Goal: Use online tool/utility: Utilize a website feature to perform a specific function

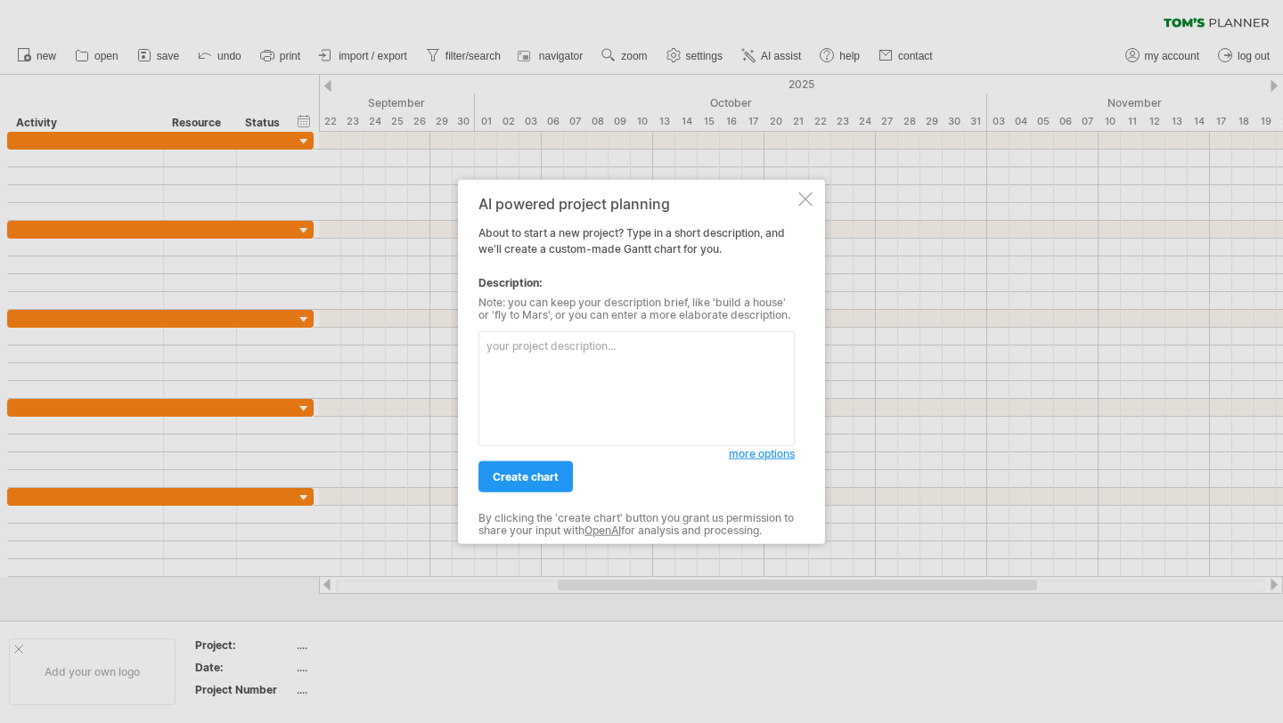
type textarea "V"
type textarea "Мой проект называется Атлас Нейросетей. Распиши диаграмму ганта на сентябрь со …"
click at [546, 472] on span "create chart" at bounding box center [526, 476] width 66 height 13
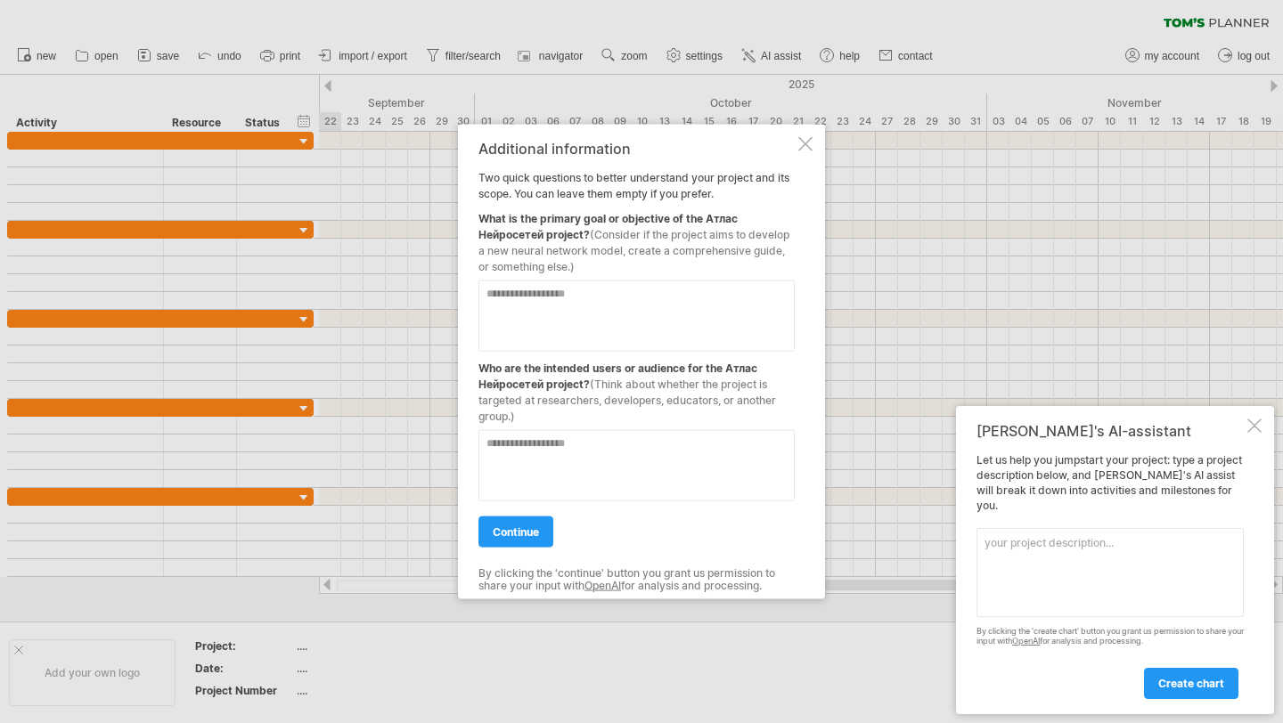
click at [804, 143] on div at bounding box center [805, 144] width 14 height 14
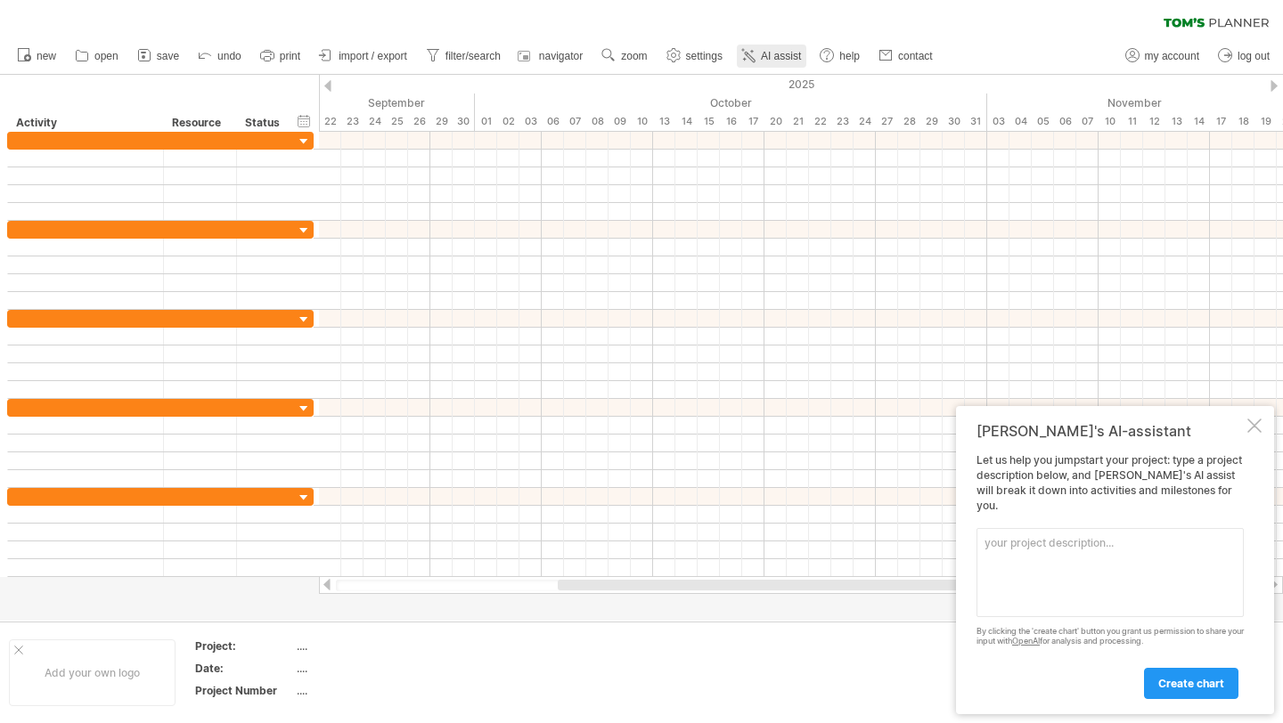
click at [771, 51] on span "AI assist" at bounding box center [781, 56] width 40 height 12
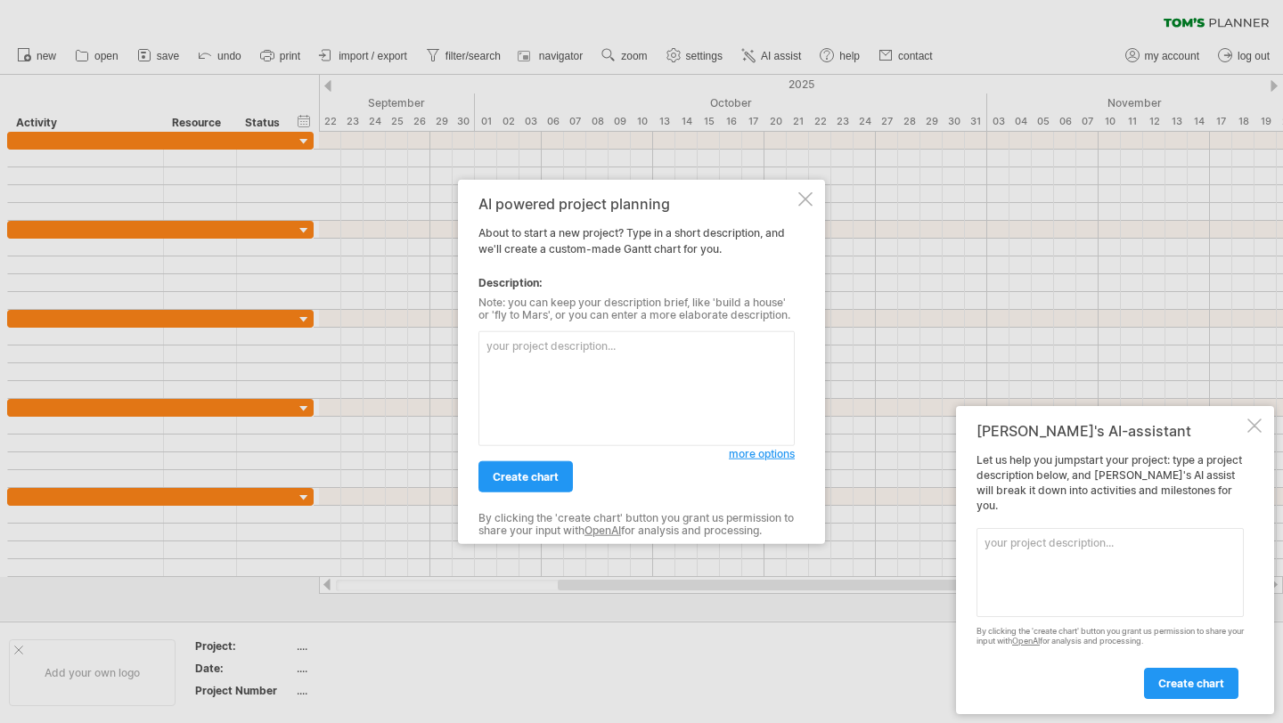
click at [629, 374] on textarea at bounding box center [636, 388] width 316 height 115
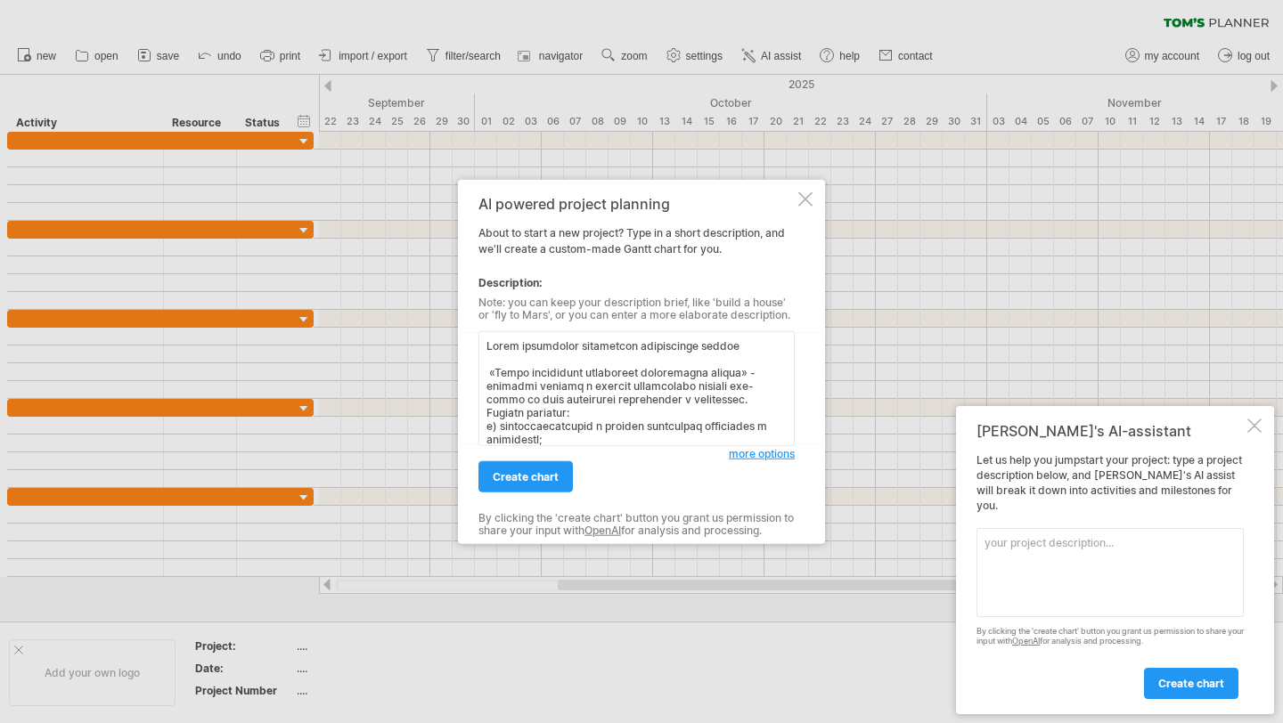
scroll to position [320, 0]
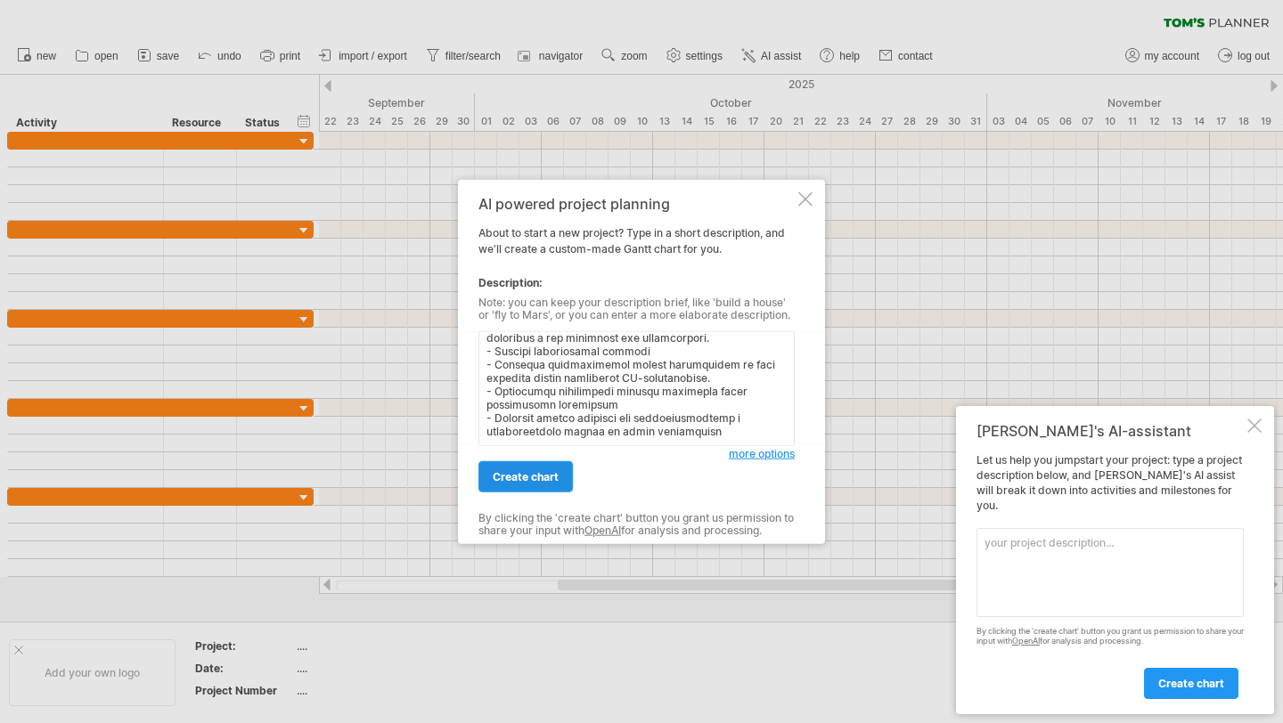
type textarea "Атлас нейросетей управления партнерских продаж «Атлас нейросетей управления пар…"
click at [565, 479] on link "create chart" at bounding box center [525, 476] width 94 height 31
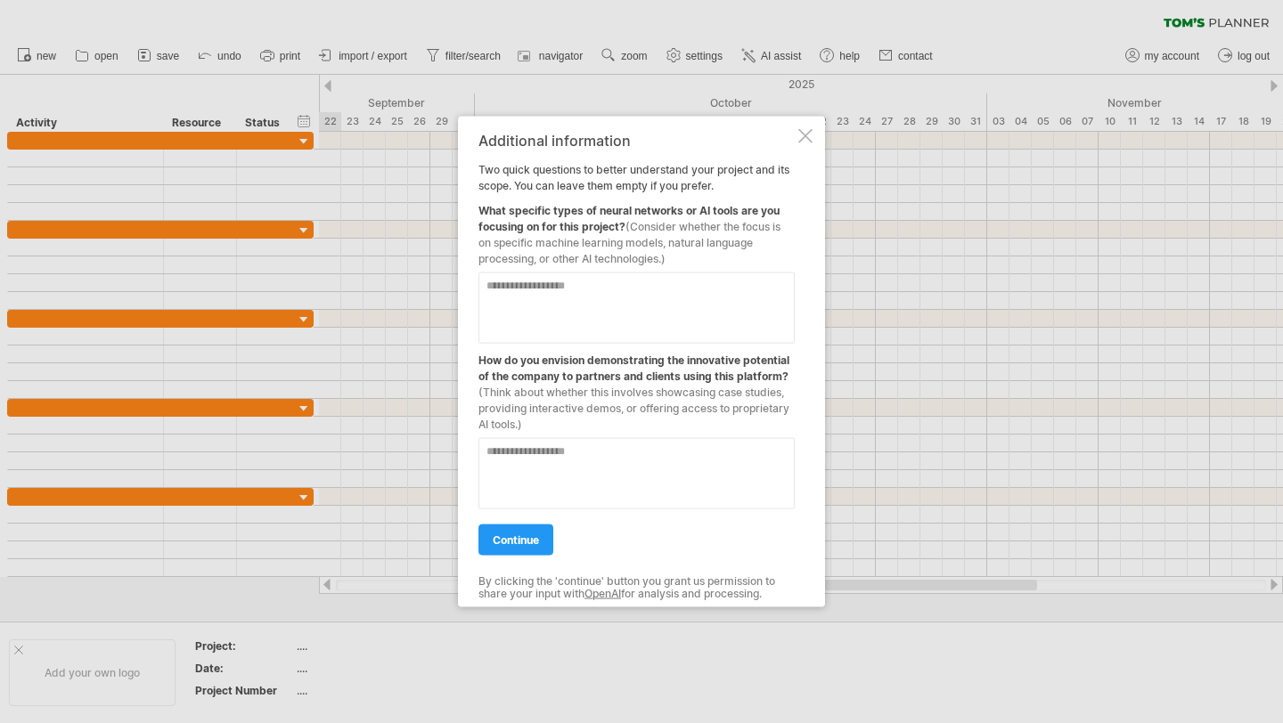
click at [563, 294] on textarea at bounding box center [636, 308] width 316 height 71
type textarea "**********"
click at [597, 493] on textarea at bounding box center [636, 473] width 316 height 71
type textarea "****"
click at [533, 540] on span "continue" at bounding box center [516, 540] width 46 height 13
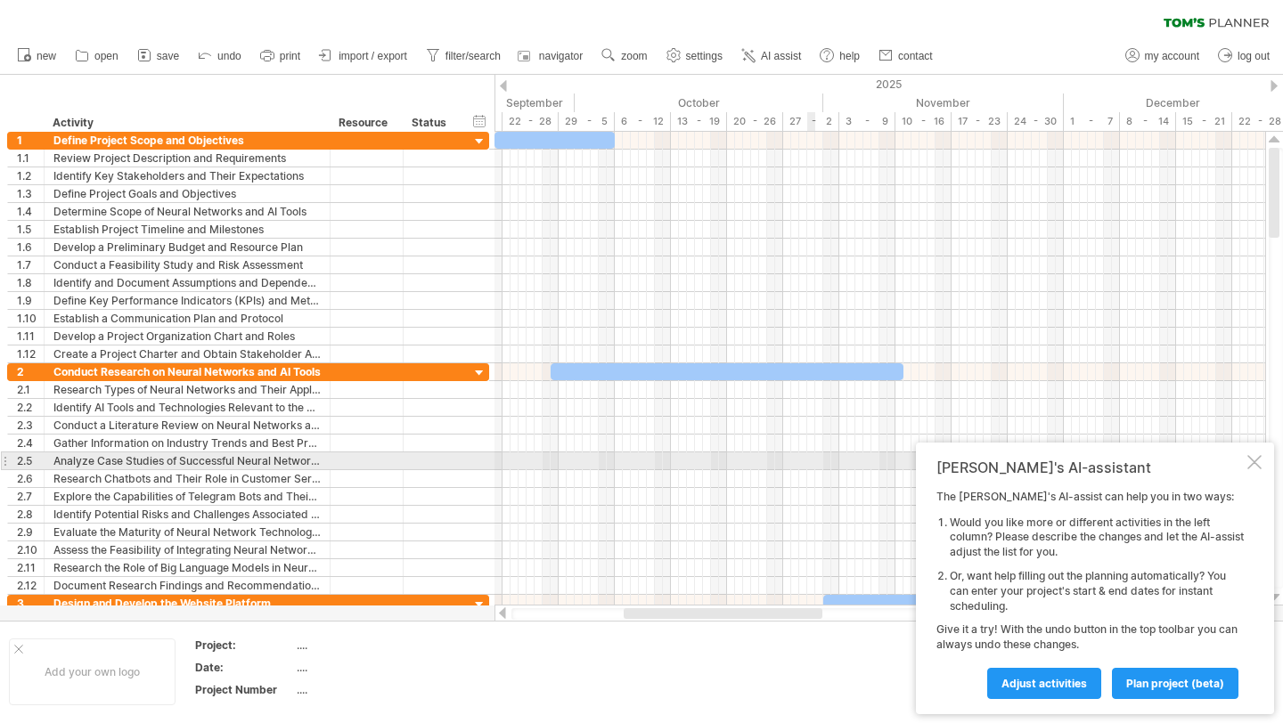
click at [1254, 461] on div at bounding box center [1254, 462] width 14 height 14
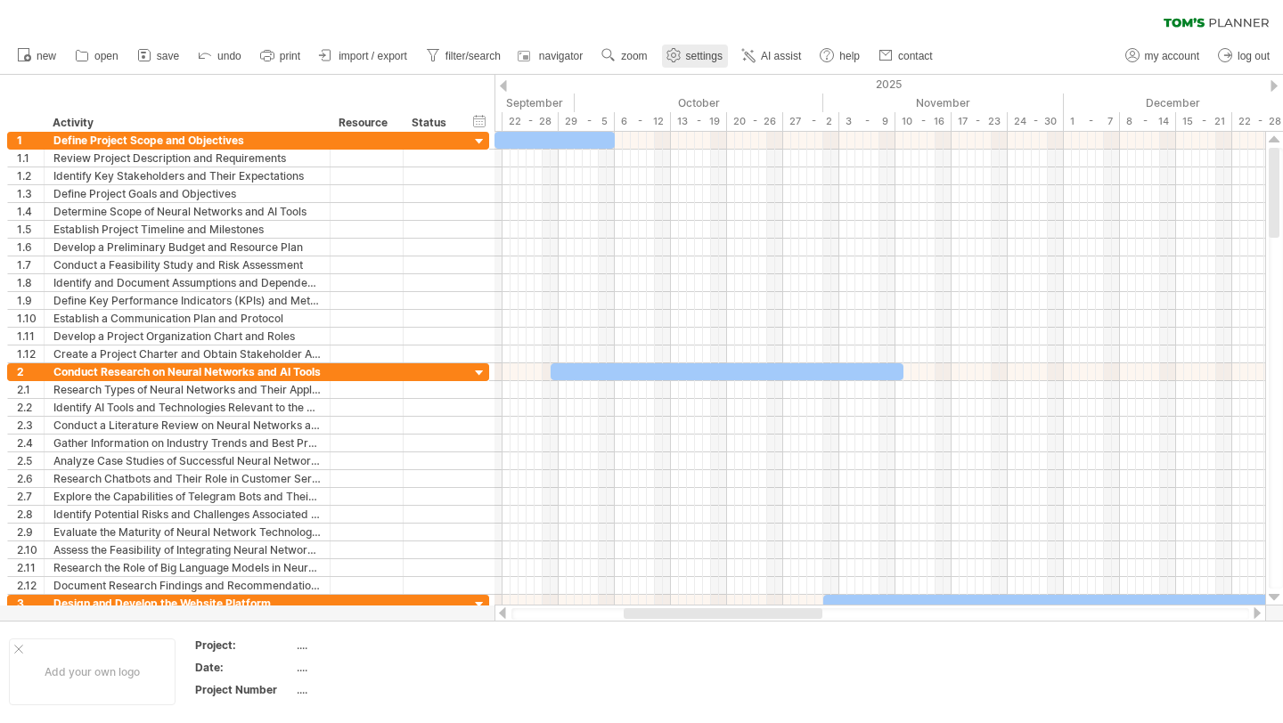
click at [705, 50] on span "settings" at bounding box center [704, 56] width 37 height 12
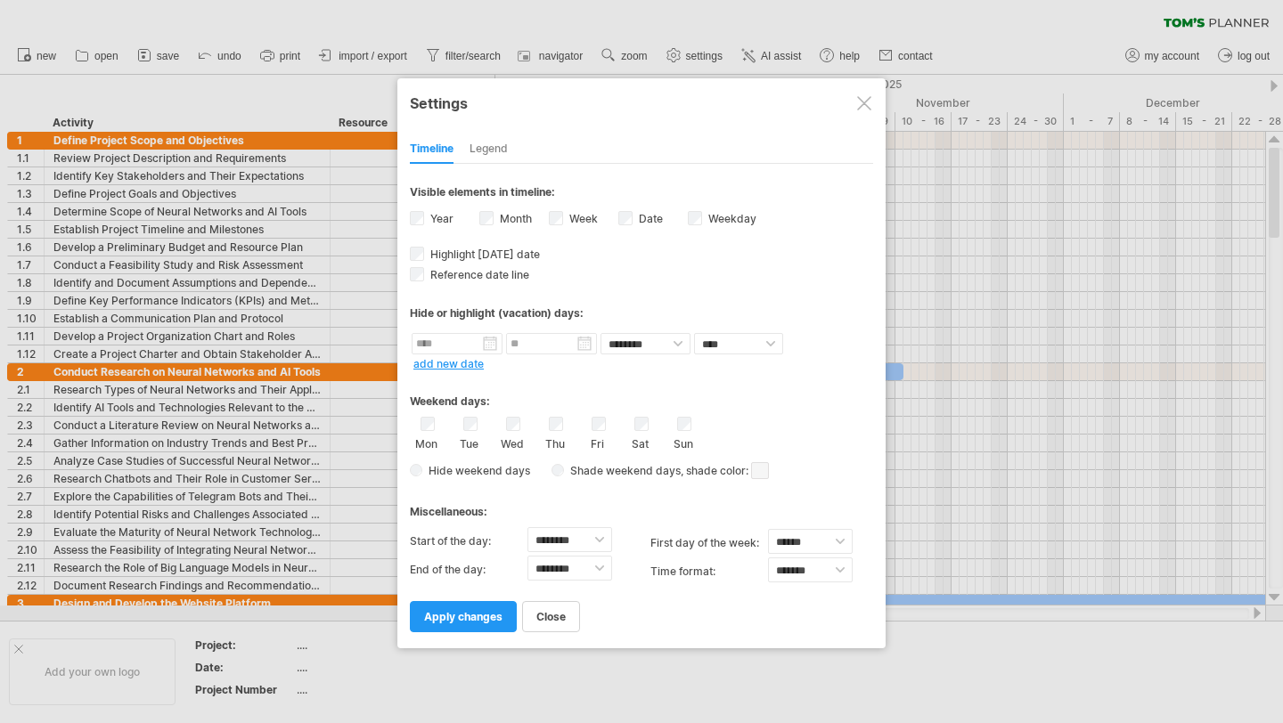
click at [865, 85] on div "**********" at bounding box center [641, 363] width 488 height 570
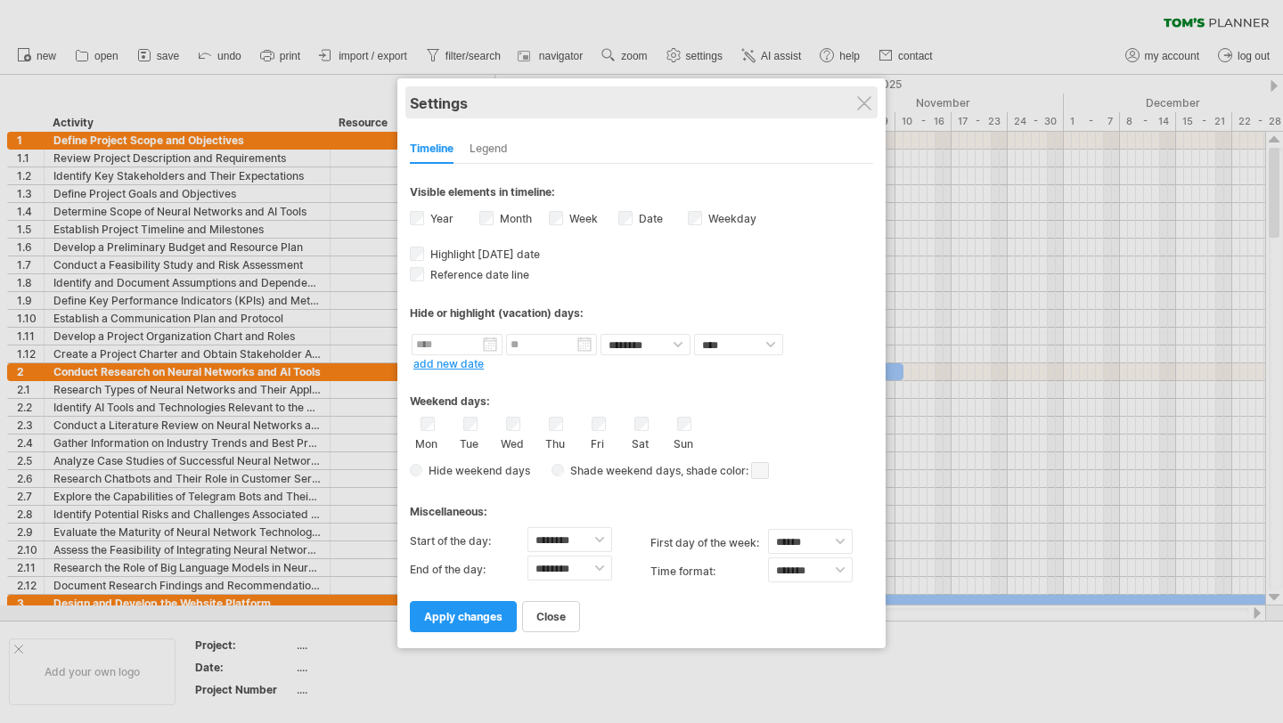
click at [866, 88] on div "Settings" at bounding box center [641, 102] width 463 height 32
click at [873, 94] on div "Settings" at bounding box center [641, 102] width 463 height 32
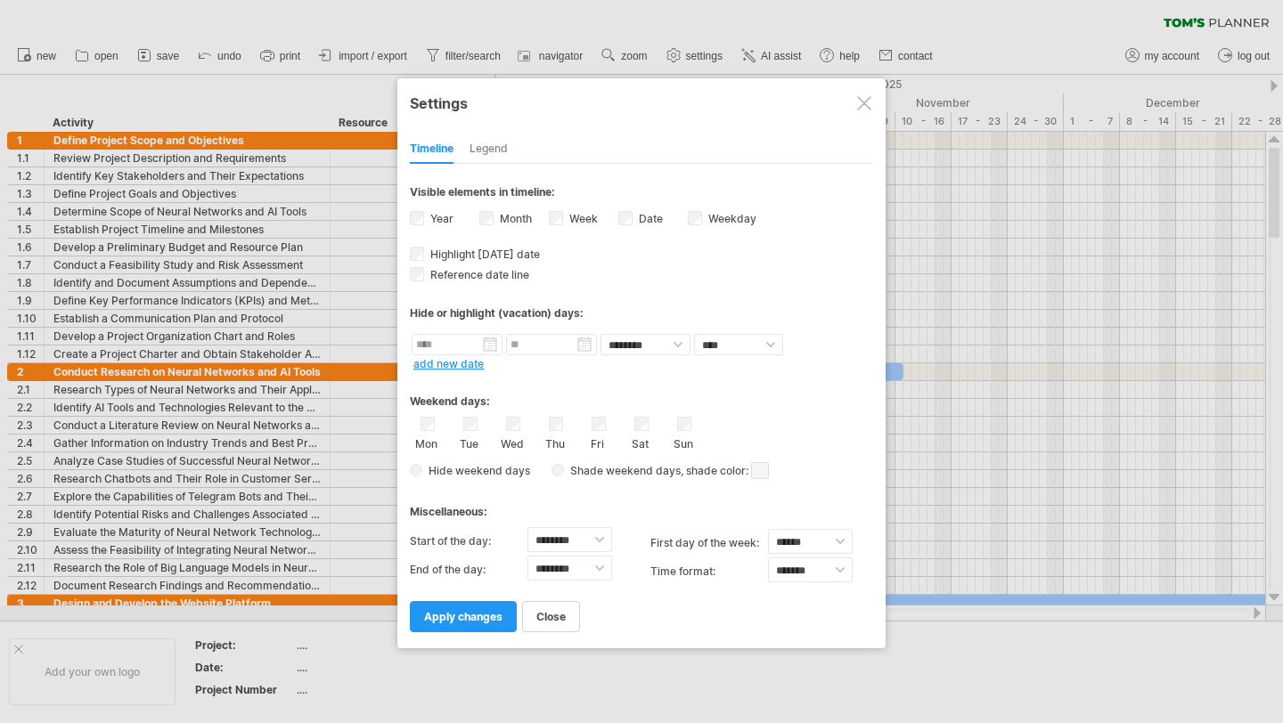
click at [858, 102] on div at bounding box center [864, 103] width 14 height 14
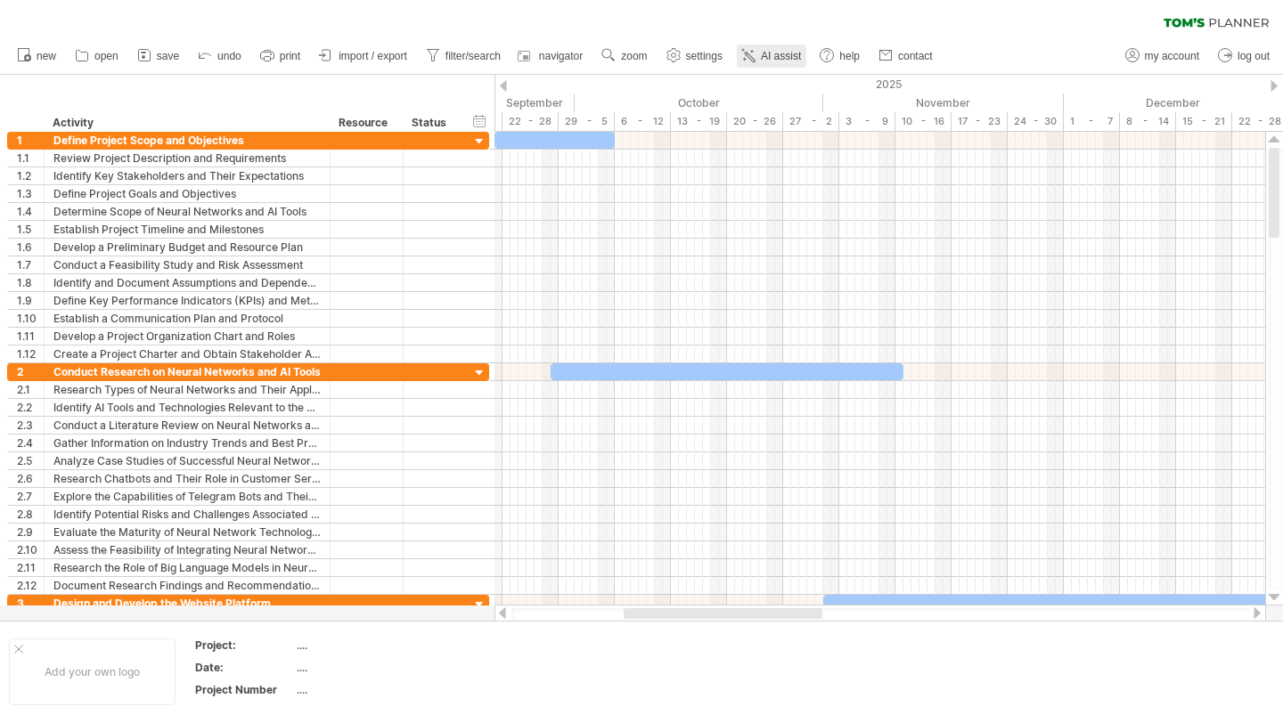
click at [781, 55] on span "AI assist" at bounding box center [781, 56] width 40 height 12
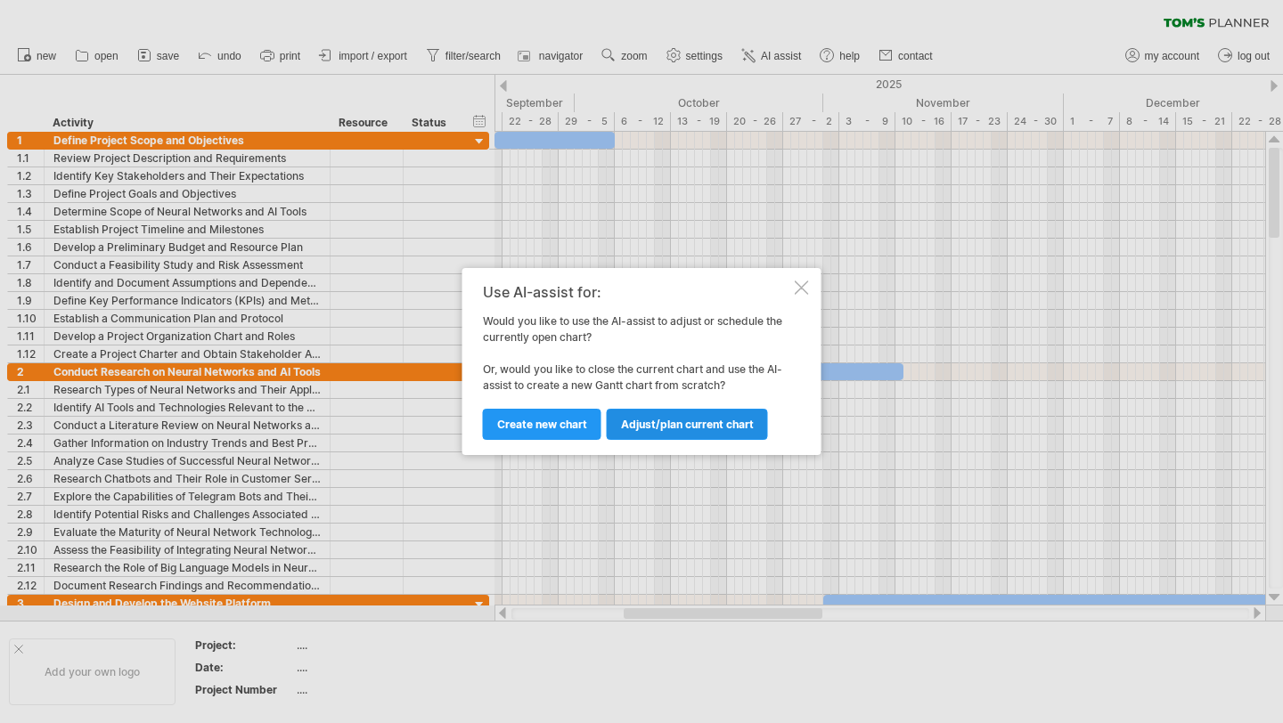
click at [638, 430] on link "Adjust/plan current chart" at bounding box center [687, 424] width 161 height 31
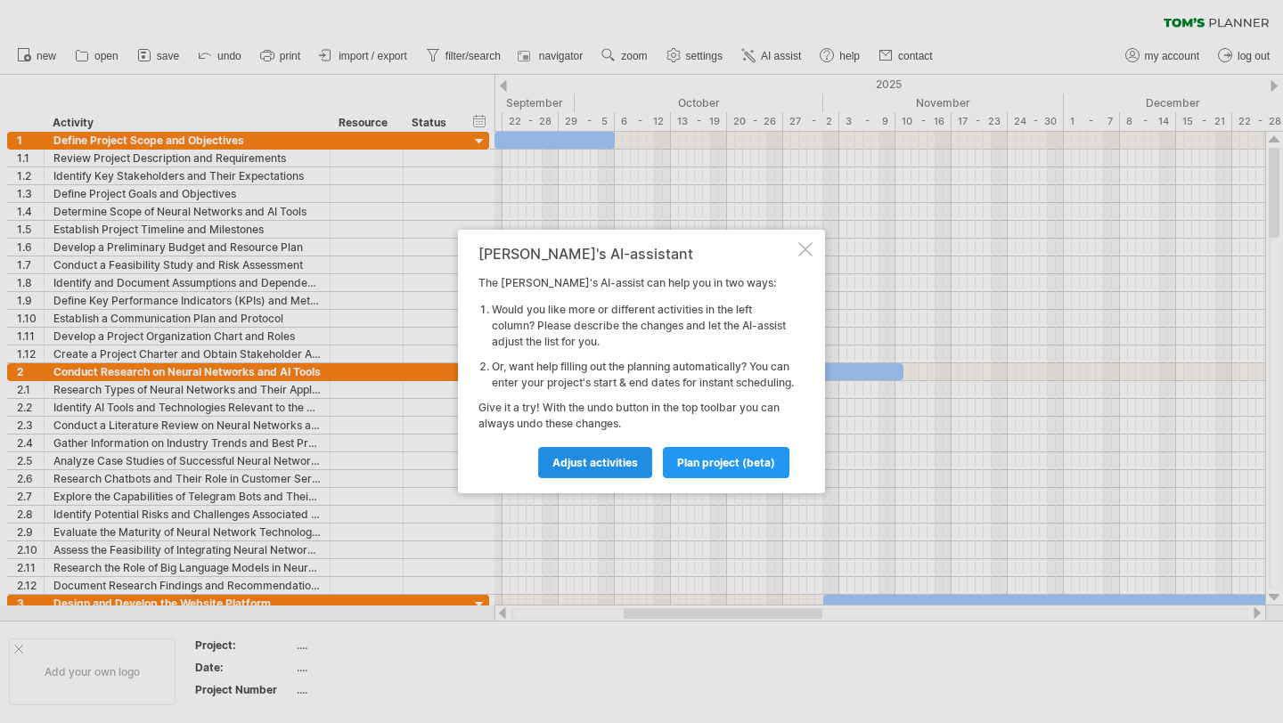
click at [634, 469] on span "Adjust activities" at bounding box center [595, 462] width 86 height 13
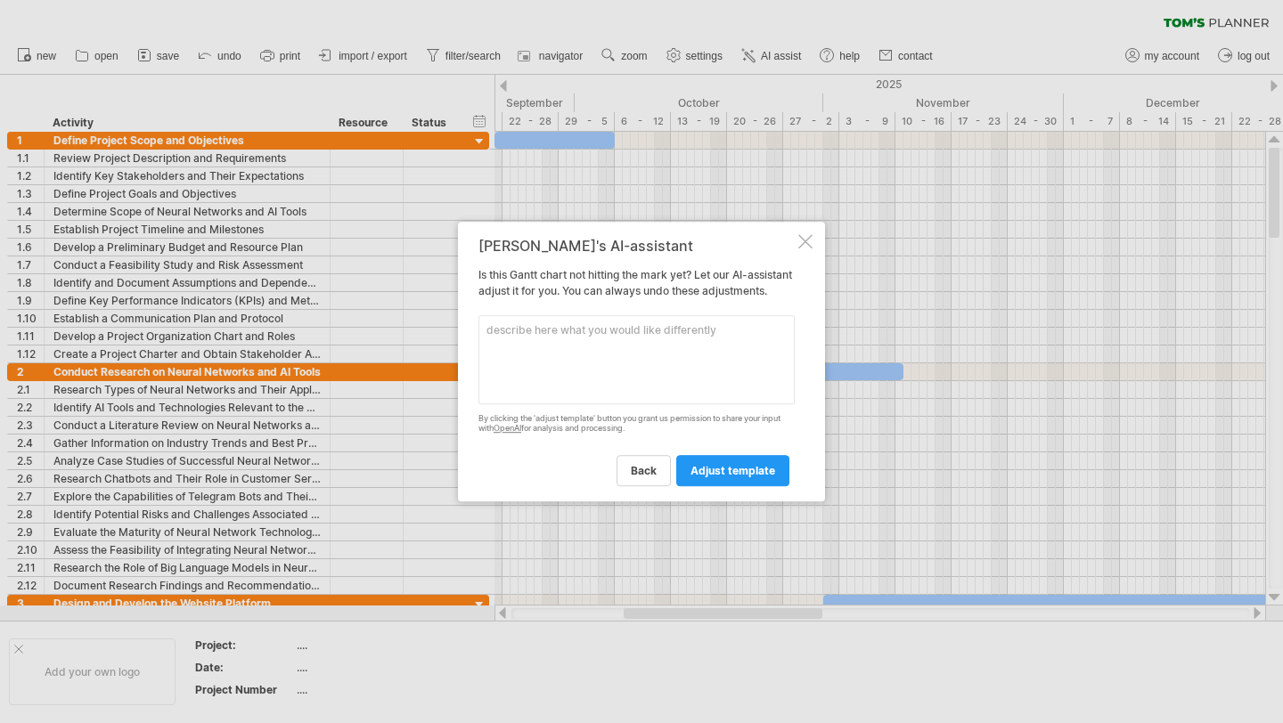
click at [652, 391] on textarea at bounding box center [636, 359] width 316 height 89
type textarea "Т"
type textarea "Можешь написать все активити на русском?"
click at [726, 485] on link "adjust template" at bounding box center [732, 470] width 113 height 31
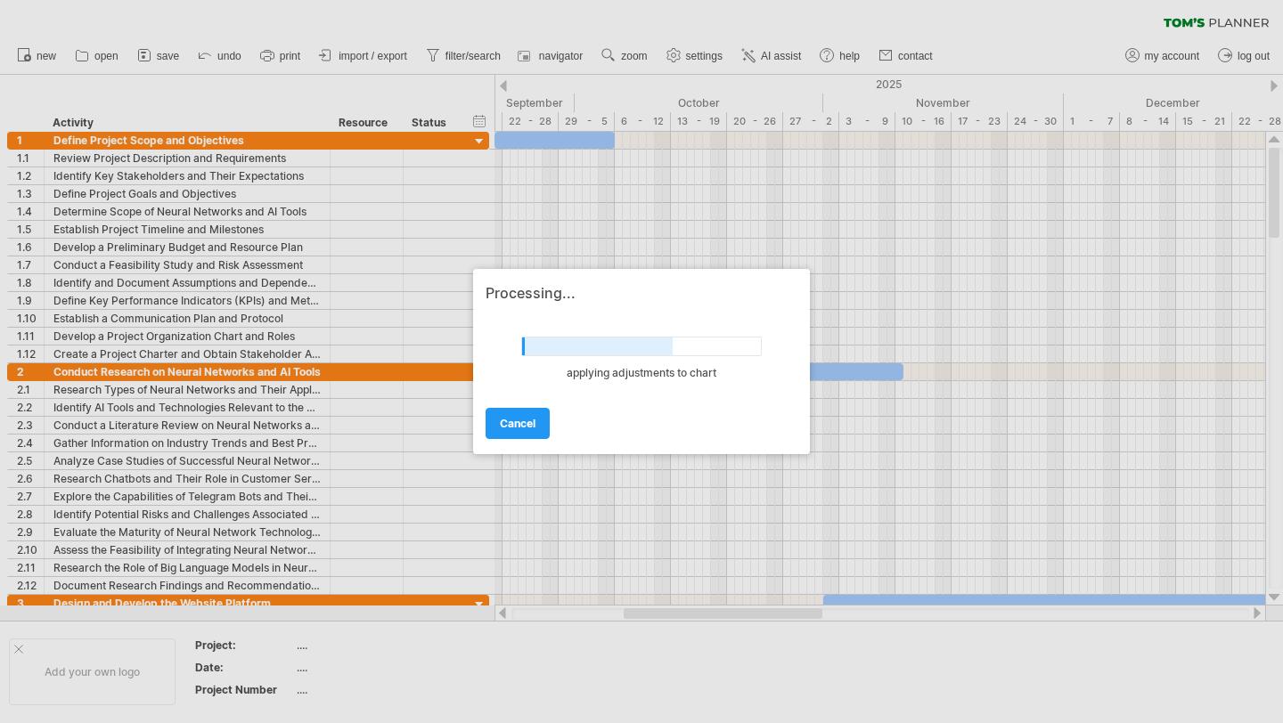
click at [514, 440] on div "Processing... undefined applying adjustments to chart cancel" at bounding box center [641, 361] width 337 height 185
click at [517, 414] on link "cancel" at bounding box center [517, 423] width 64 height 31
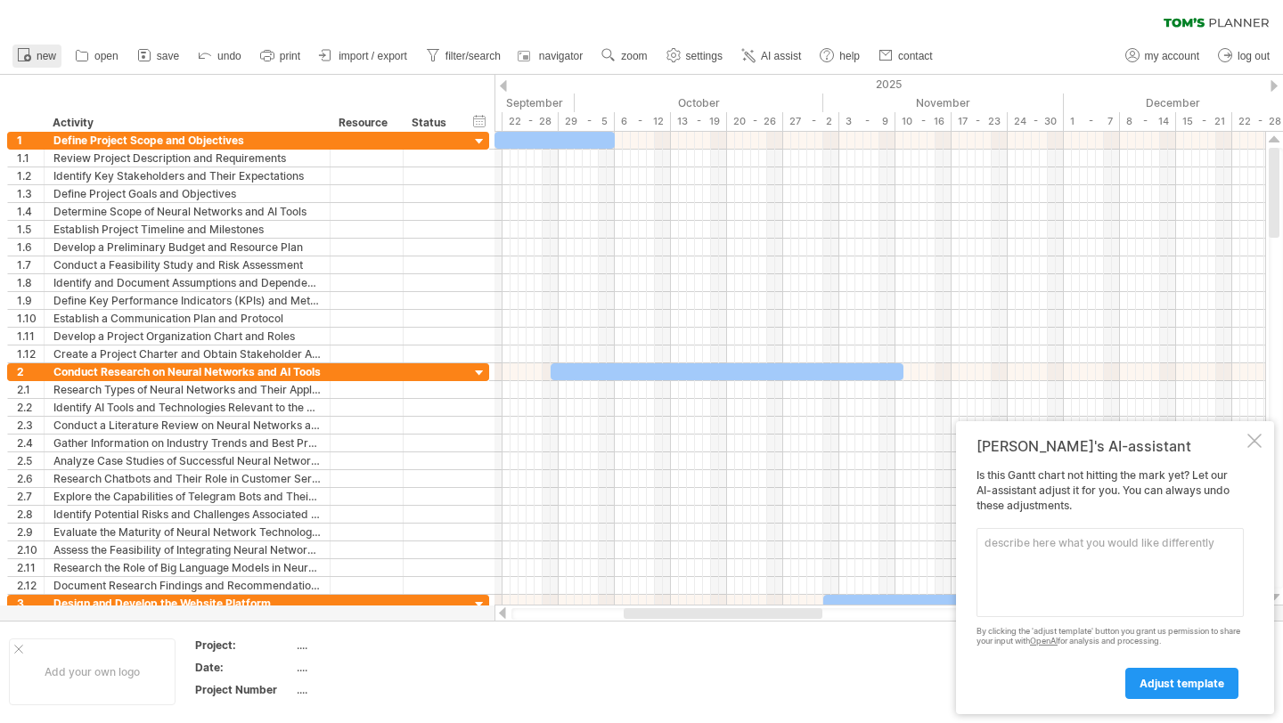
click at [24, 49] on icon at bounding box center [24, 54] width 18 height 18
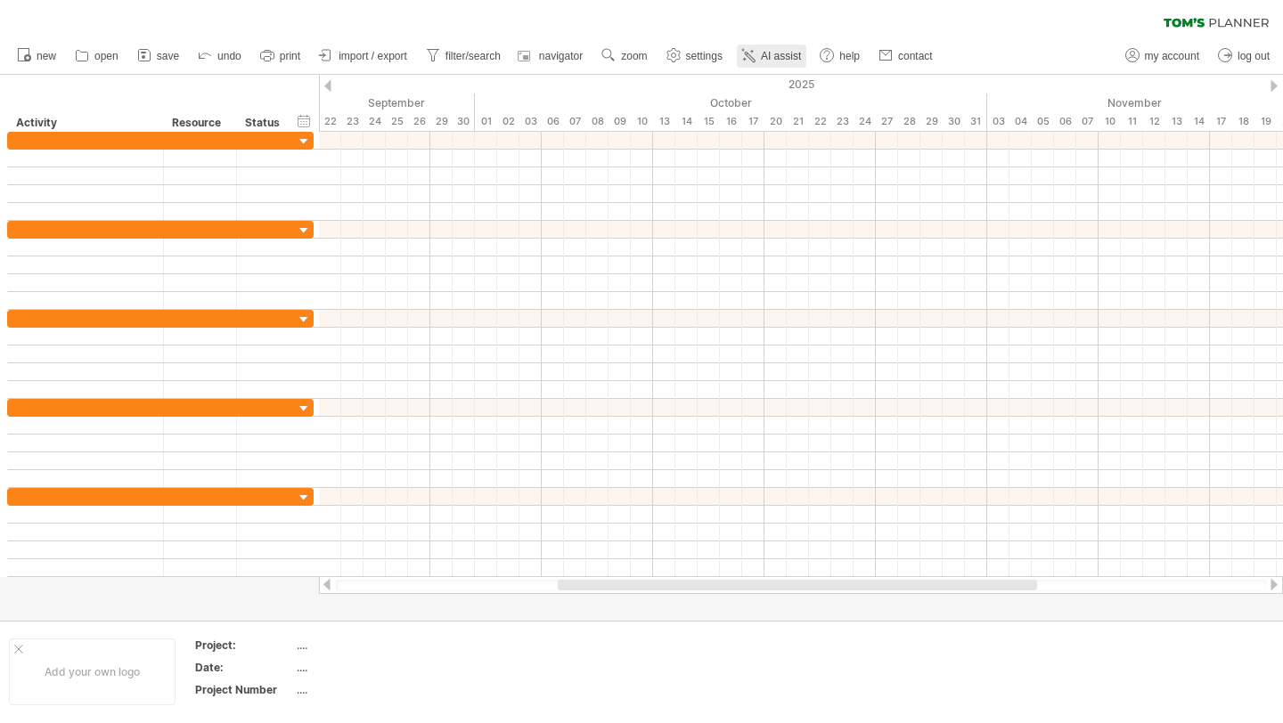
click at [778, 56] on span "AI assist" at bounding box center [781, 56] width 40 height 12
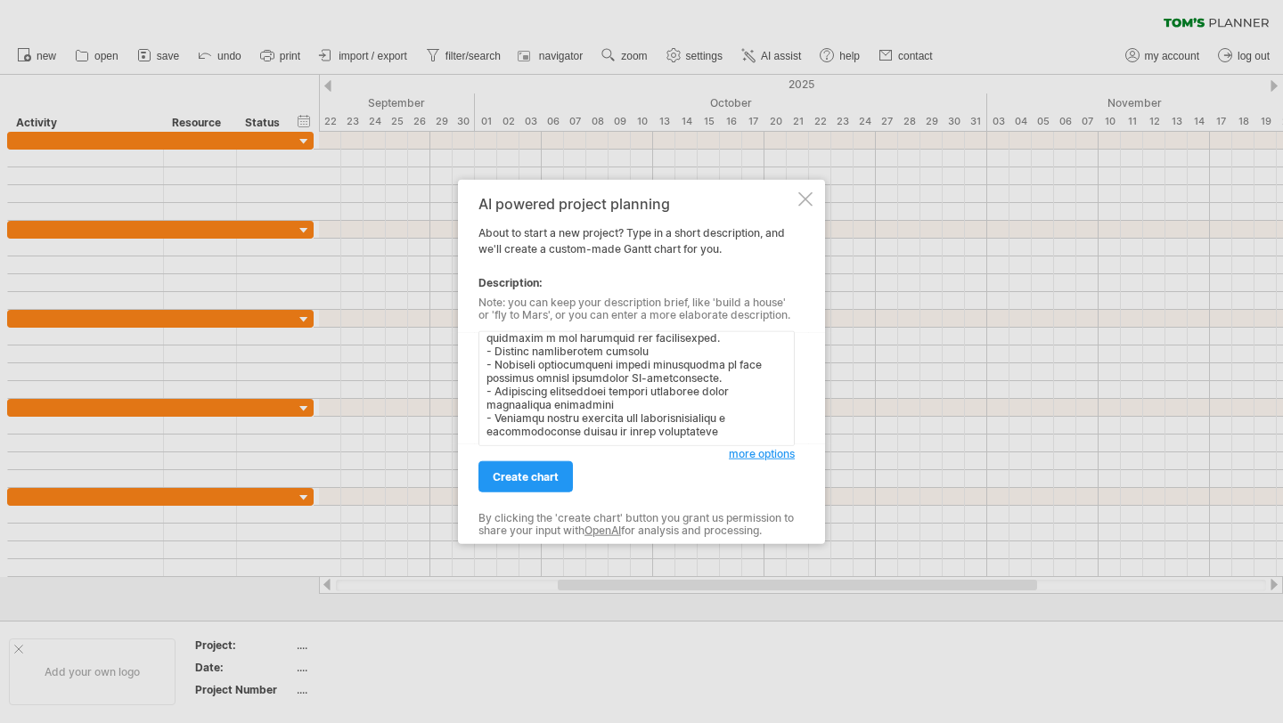
scroll to position [0, 0]
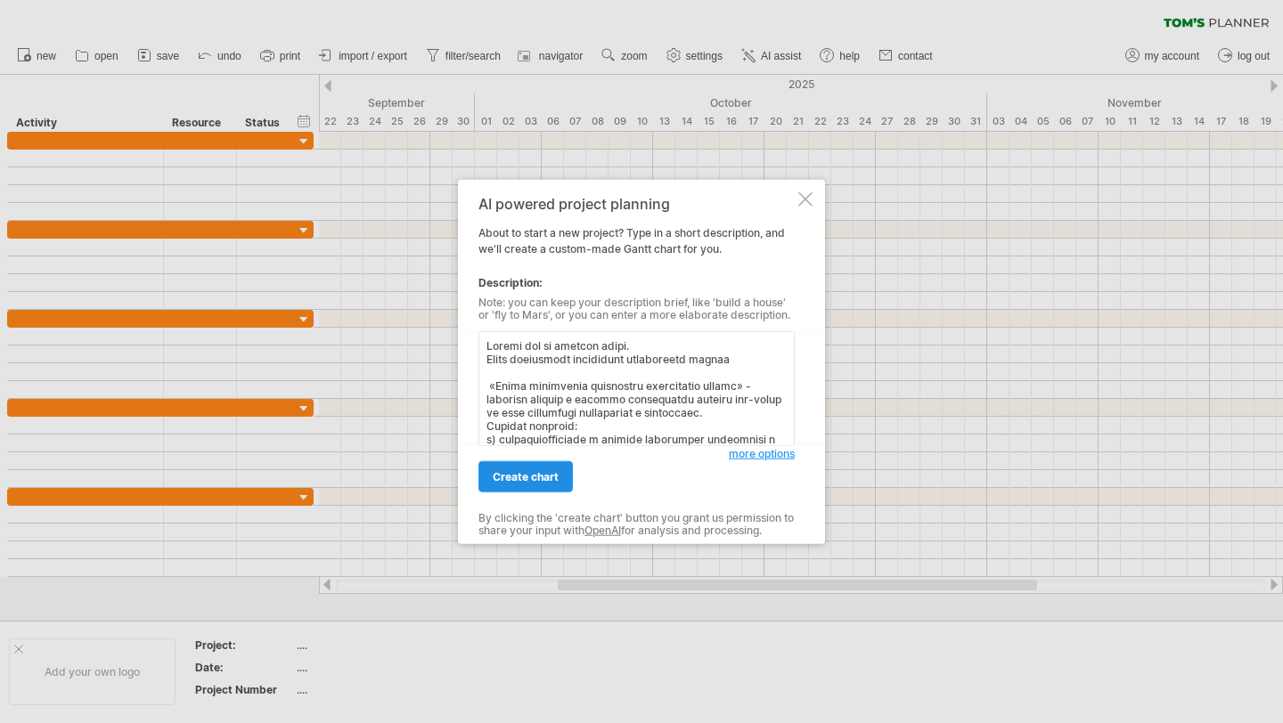
type textarea "Сделай все на русском языке. Атлас нейросетей управления партнерских продаж «Ат…"
click at [544, 483] on link "create chart" at bounding box center [525, 476] width 94 height 31
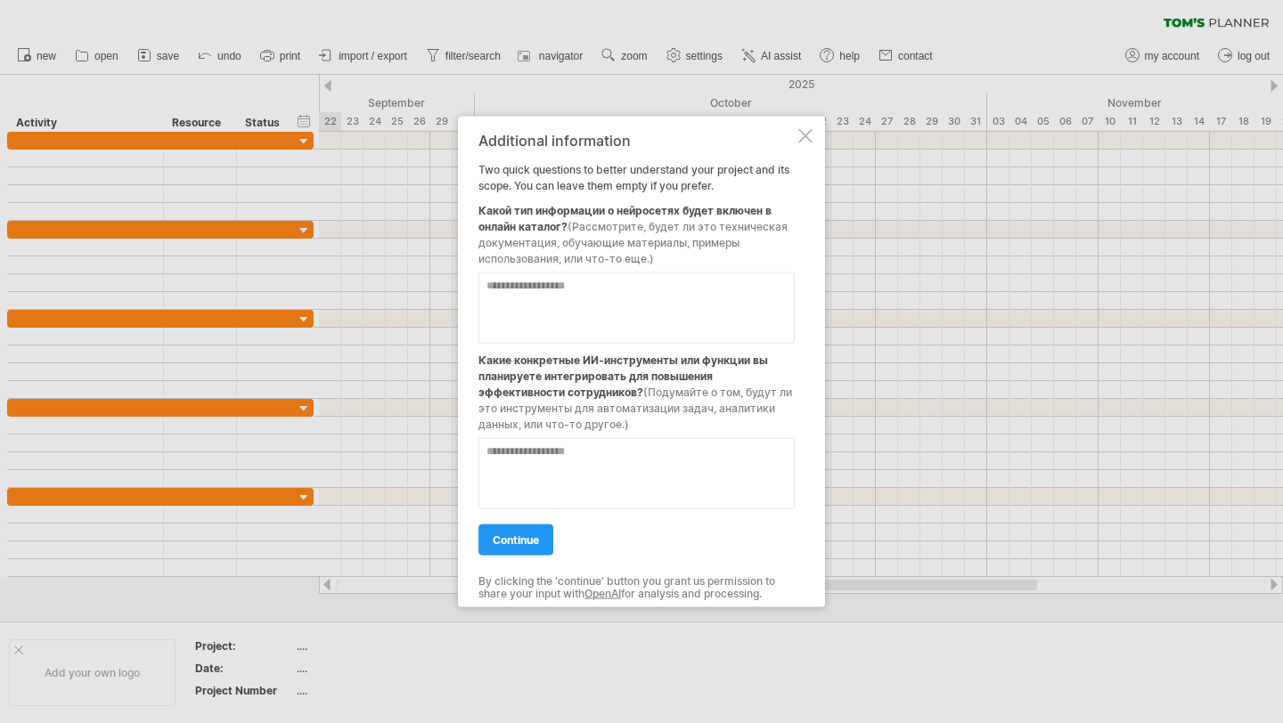
click at [553, 312] on textarea at bounding box center [636, 308] width 316 height 71
type textarea "**********"
click at [589, 444] on textarea at bounding box center [636, 473] width 316 height 71
type textarea "**********"
click at [517, 534] on span "continue" at bounding box center [516, 540] width 46 height 13
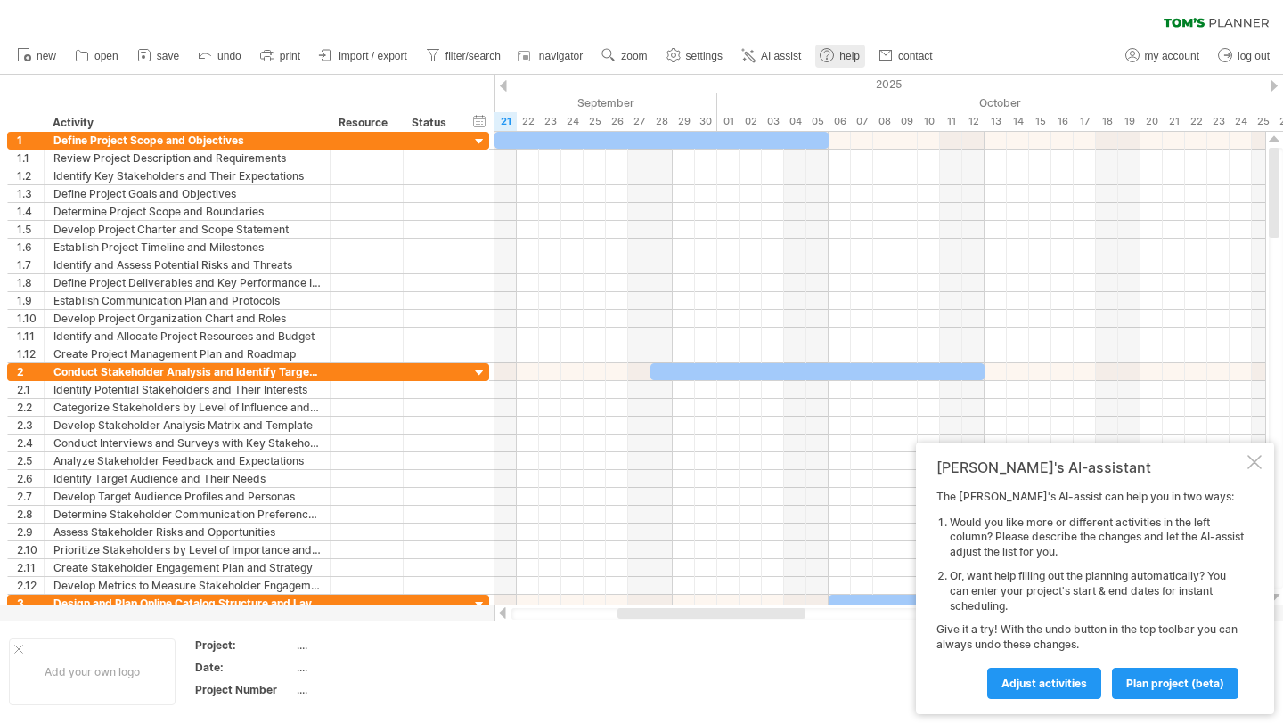
click at [836, 53] on use at bounding box center [827, 55] width 18 height 18
click at [1163, 60] on span "my account" at bounding box center [1172, 56] width 54 height 12
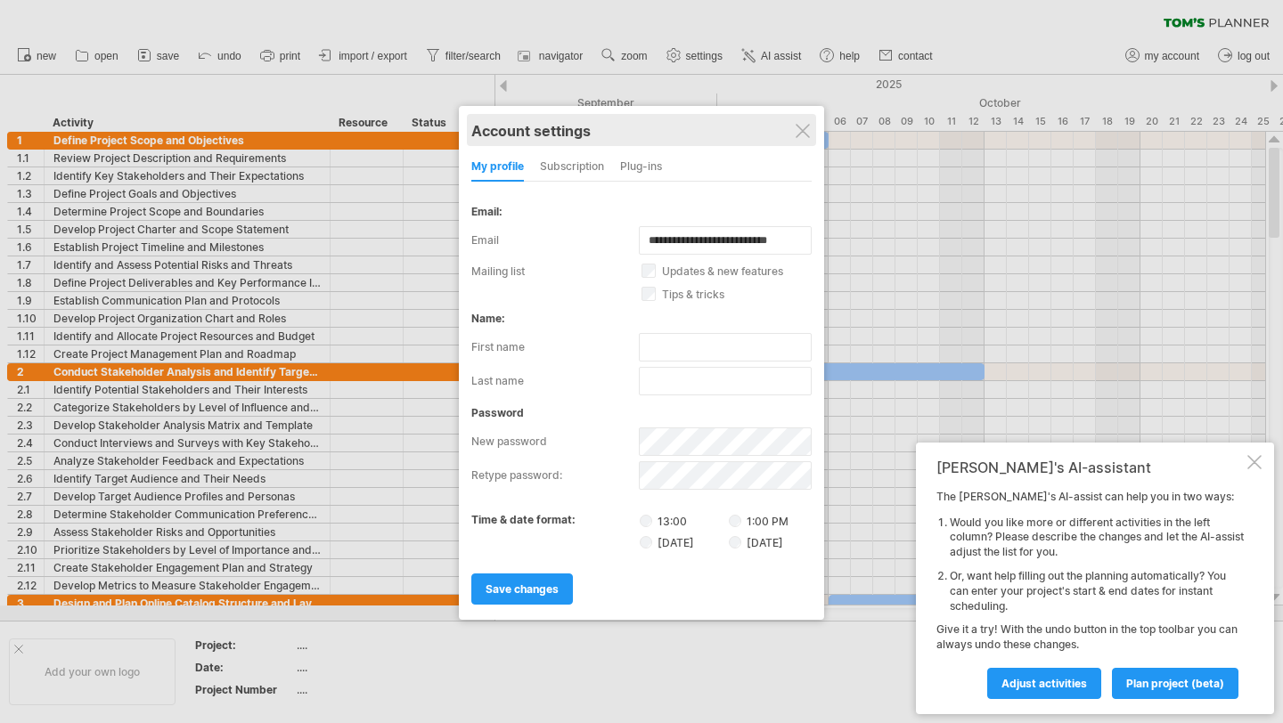
click at [792, 138] on div "Account settings" at bounding box center [641, 130] width 340 height 32
click at [806, 129] on div at bounding box center [802, 131] width 14 height 14
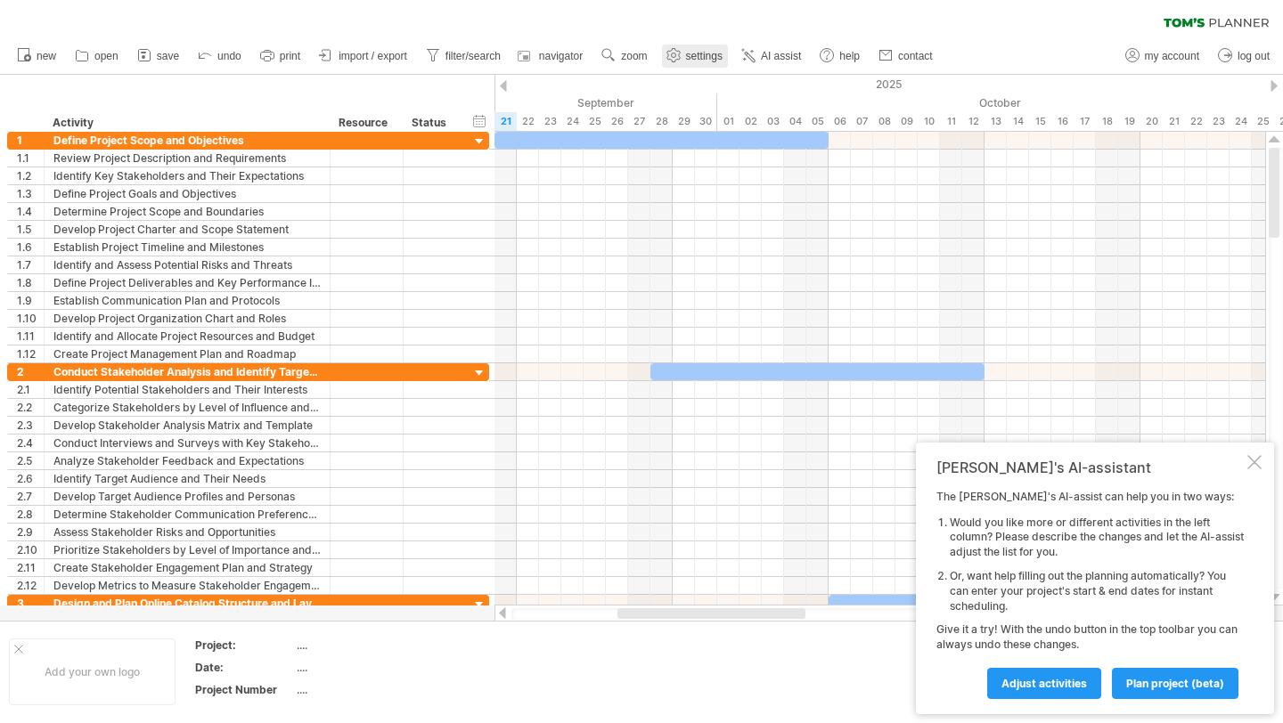
click at [703, 56] on span "settings" at bounding box center [704, 56] width 37 height 12
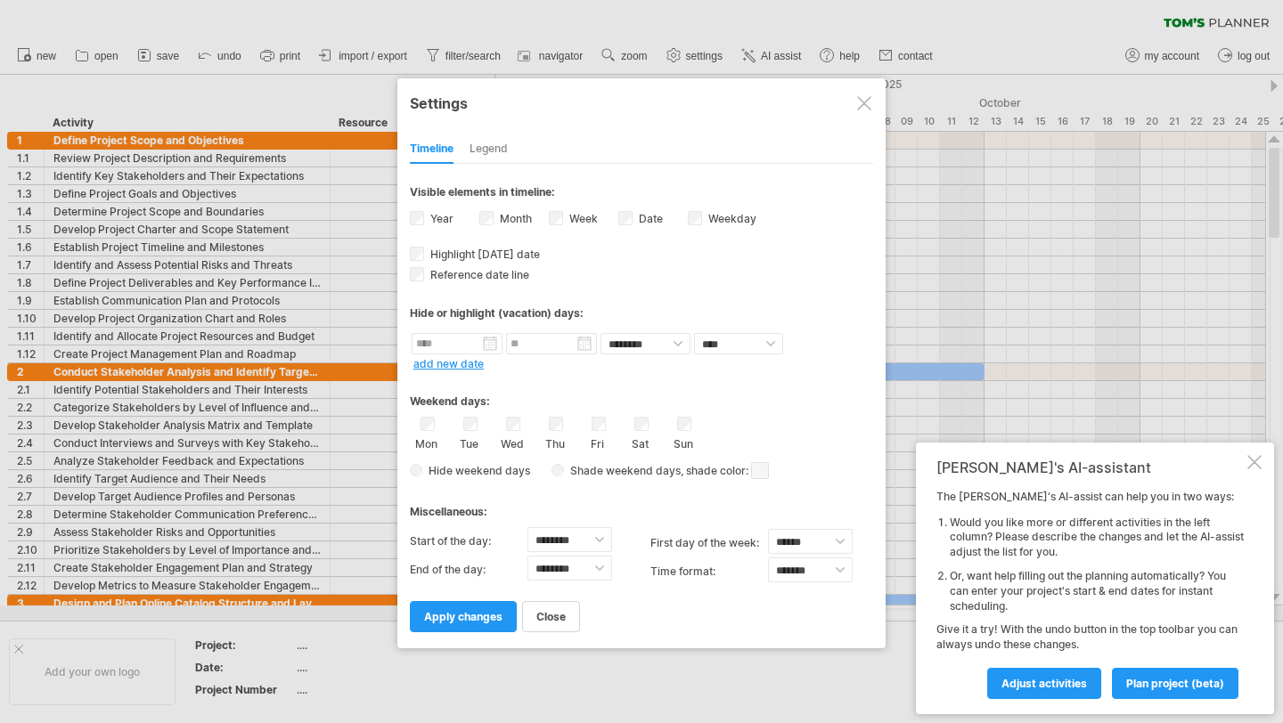
click at [859, 103] on div at bounding box center [864, 103] width 14 height 14
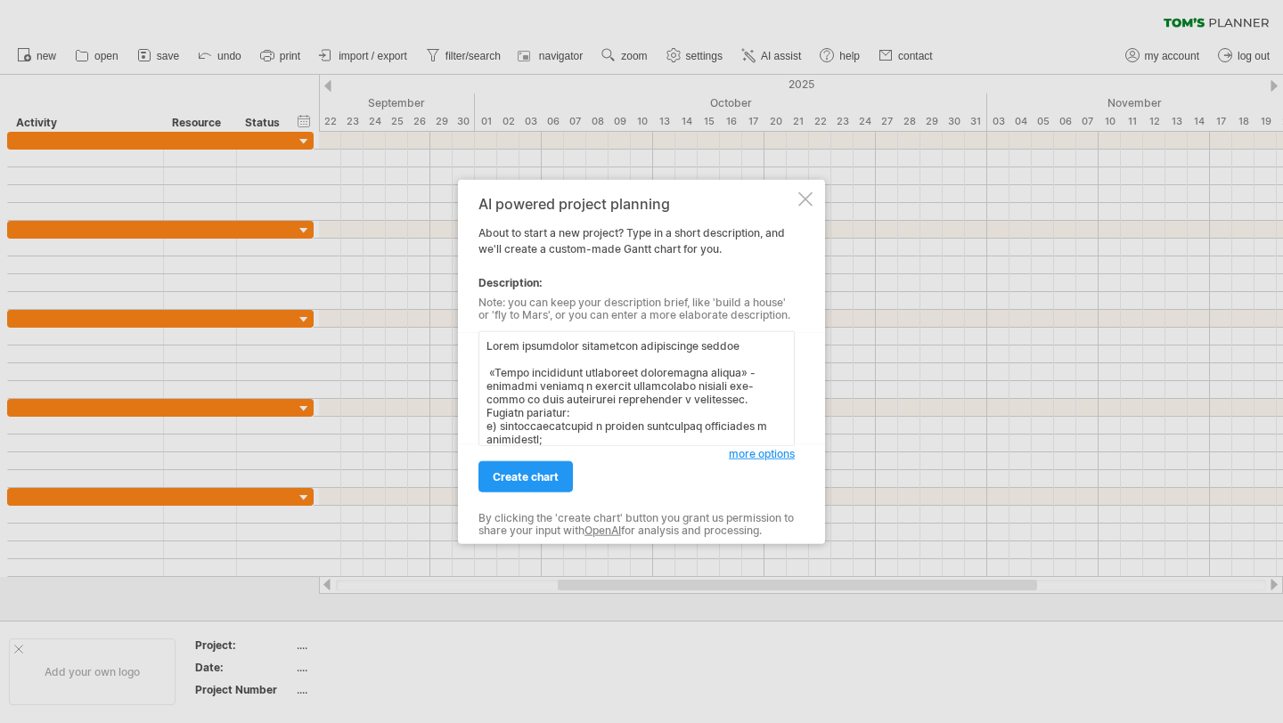
click at [481, 339] on textarea at bounding box center [636, 388] width 316 height 115
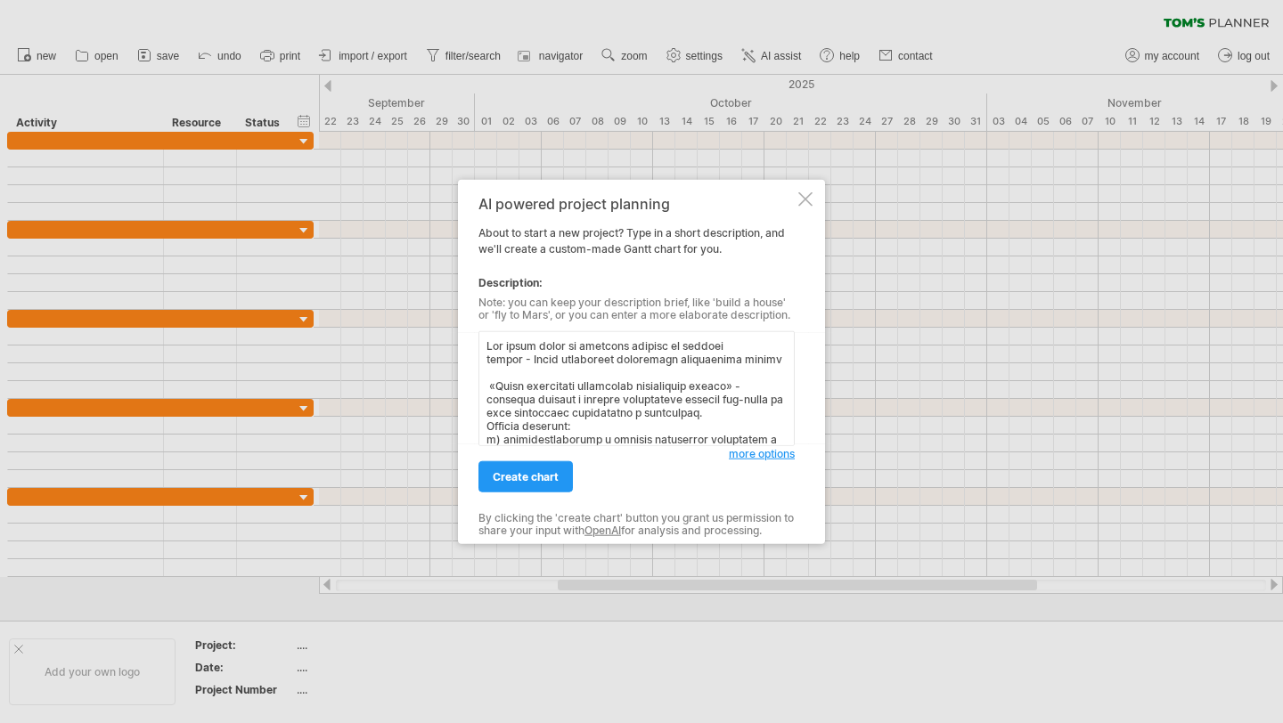
type textarea "Lor ipsum dolor si ametcons adipisc el seddoei tempor - Incid utlaboreet dolore…"
click at [509, 471] on span "create chart" at bounding box center [526, 476] width 66 height 13
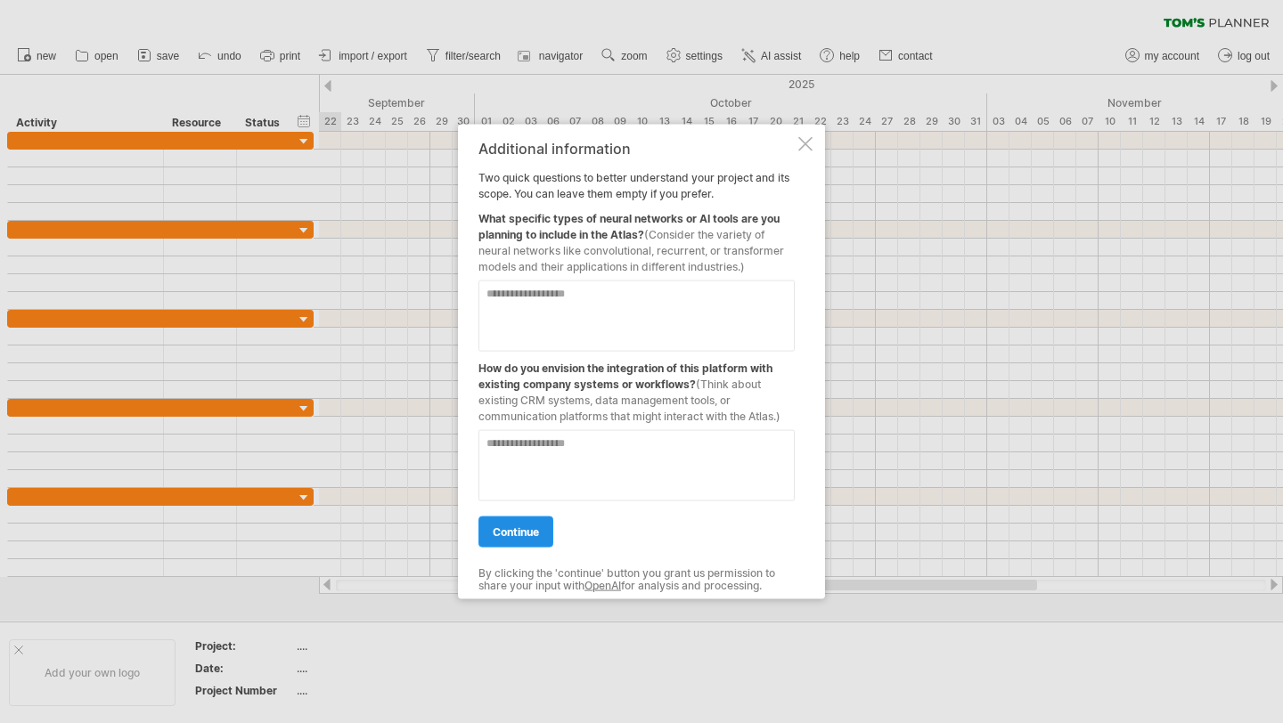
click at [526, 526] on span "continue" at bounding box center [516, 532] width 46 height 13
